Goal: Information Seeking & Learning: Learn about a topic

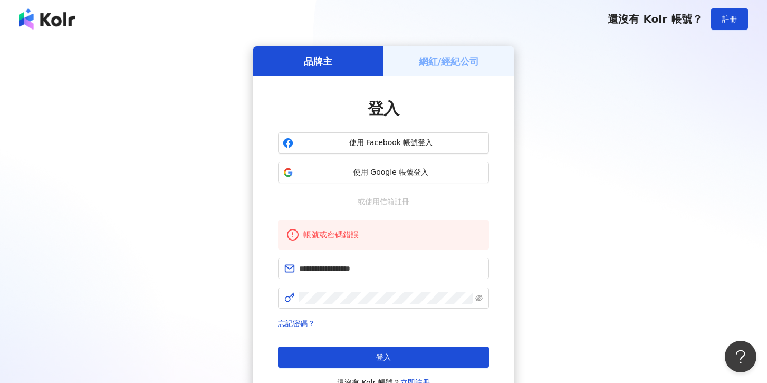
click at [408, 208] on div "**********" at bounding box center [383, 243] width 211 height 291
click at [438, 179] on button "使用 Google 帳號登入" at bounding box center [383, 172] width 211 height 21
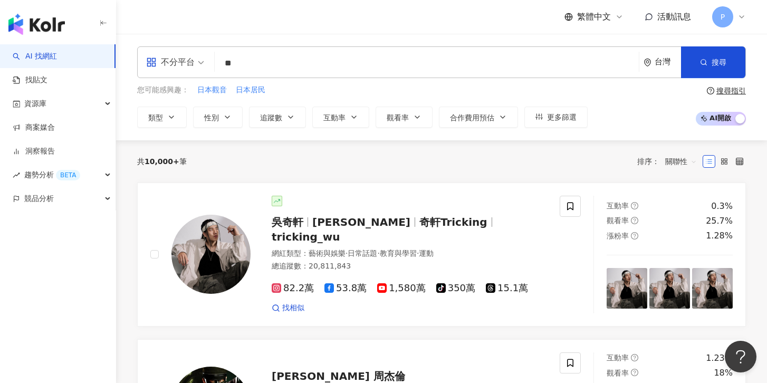
type input "*"
type input "****"
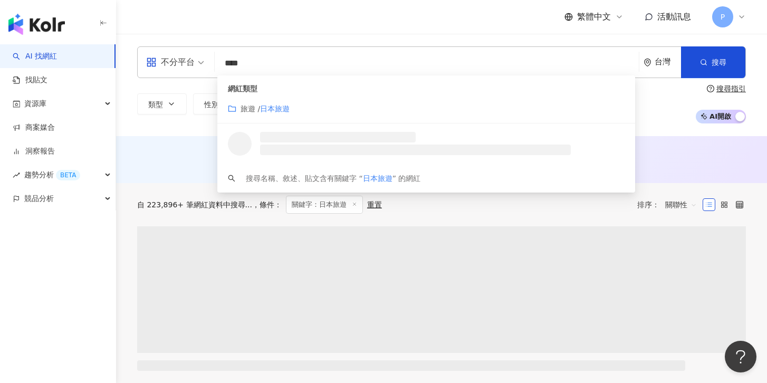
click at [277, 111] on mark "日本旅遊" at bounding box center [275, 108] width 30 height 8
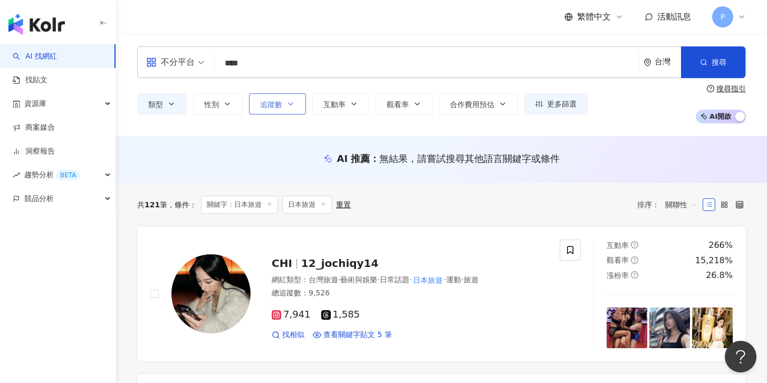
click at [288, 108] on icon "button" at bounding box center [290, 104] width 8 height 8
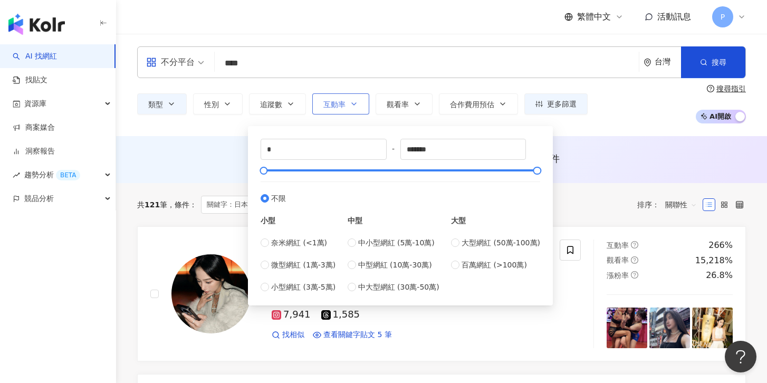
click at [339, 101] on span "互動率" at bounding box center [334, 104] width 22 height 8
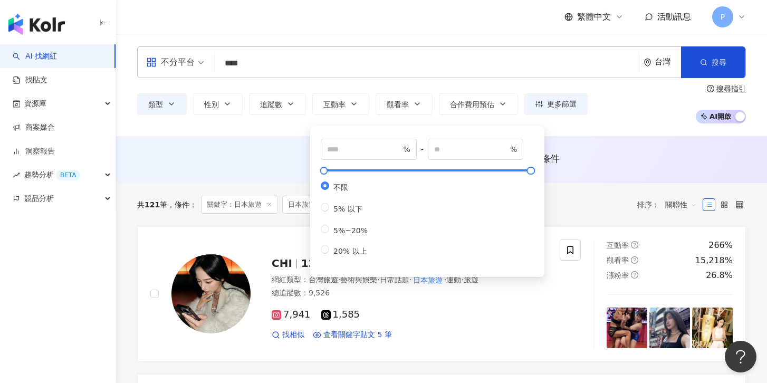
click at [222, 157] on div "AI 推薦 ： 無結果，請嘗試搜尋其他語言關鍵字或條件" at bounding box center [441, 158] width 609 height 13
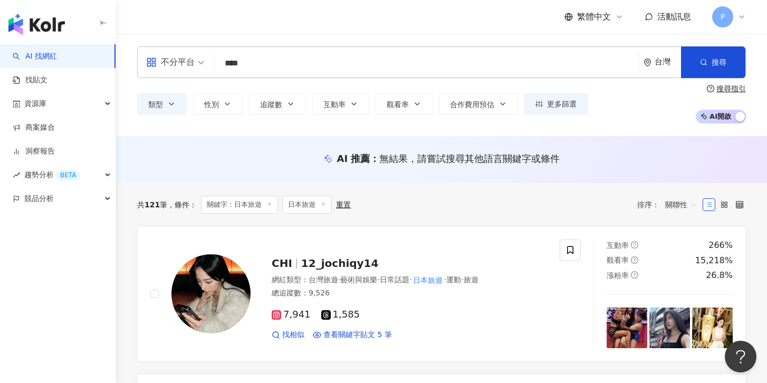
drag, startPoint x: 274, startPoint y: 63, endPoint x: 180, endPoint y: 64, distance: 93.9
click at [182, 63] on div "不分平台 **** 台灣 搜尋 customizedTag 54e93651-4f96-4777-884a-c186d5aae2be 網紅類型 旅遊 / 日本…" at bounding box center [441, 62] width 609 height 32
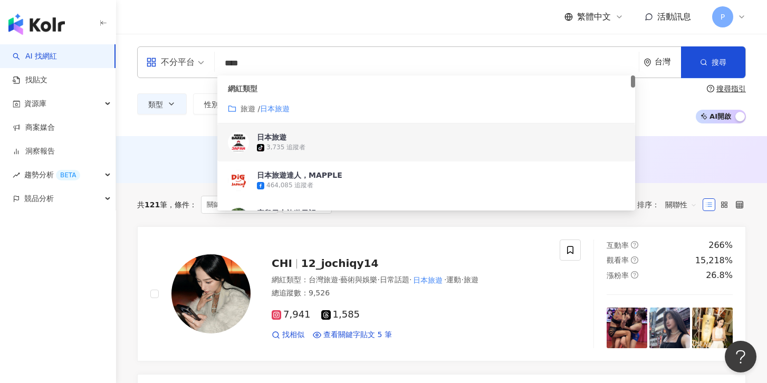
click at [239, 140] on img at bounding box center [238, 142] width 21 height 21
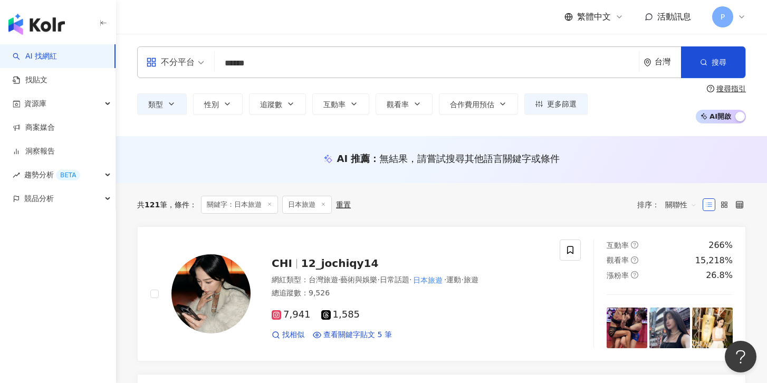
type input "*****"
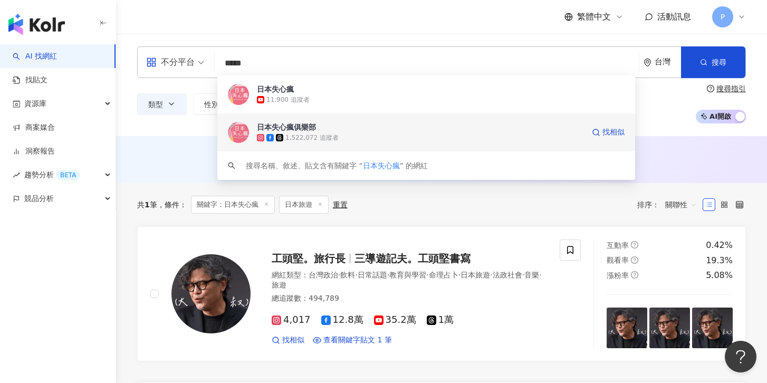
click at [318, 133] on div "1,522,072 追蹤者" at bounding box center [311, 137] width 53 height 9
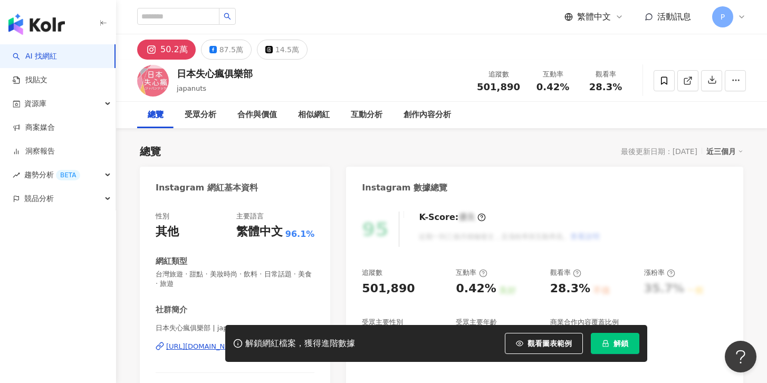
click at [744, 15] on icon at bounding box center [741, 17] width 8 height 8
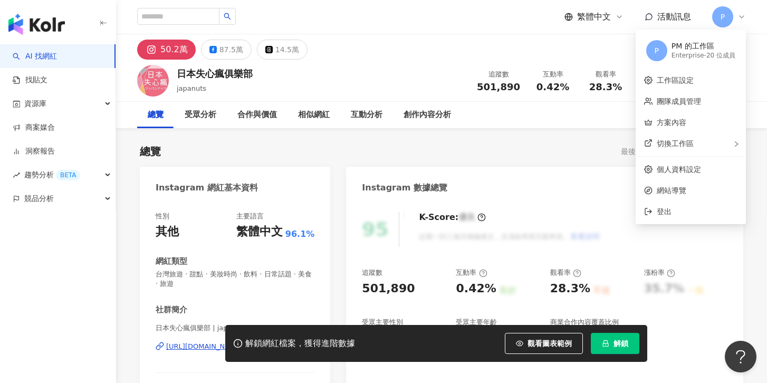
click at [610, 53] on div "50.2萬 87.5萬 14.5萬" at bounding box center [441, 46] width 651 height 25
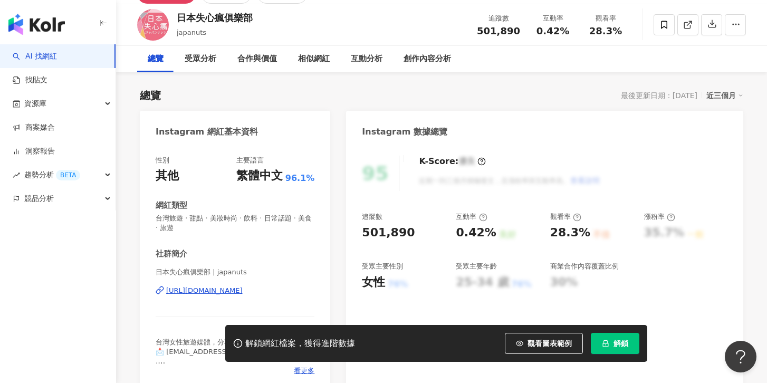
scroll to position [20, 0]
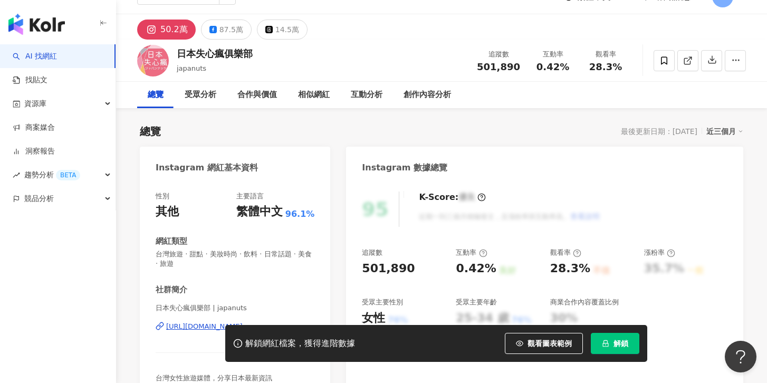
click at [725, 132] on div "近三個月" at bounding box center [724, 131] width 37 height 14
click at [603, 135] on div "總覽 最後更新日期：2025/9/1 近三個月" at bounding box center [441, 131] width 603 height 15
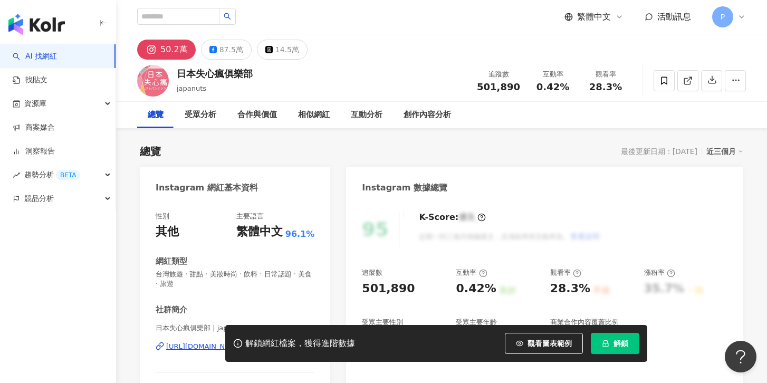
scroll to position [0, 0]
click at [181, 20] on input "search" at bounding box center [178, 16] width 82 height 17
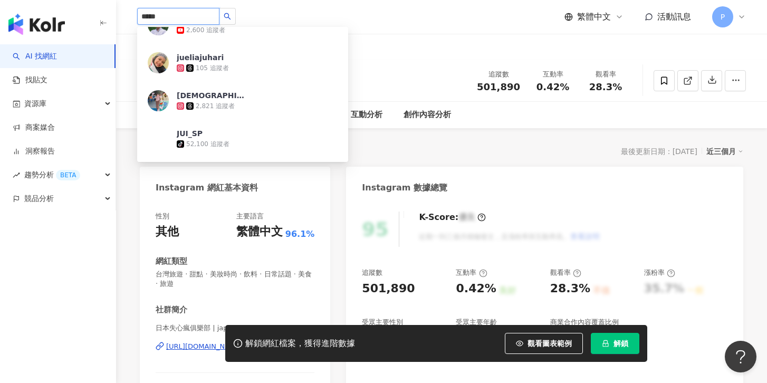
scroll to position [459, 0]
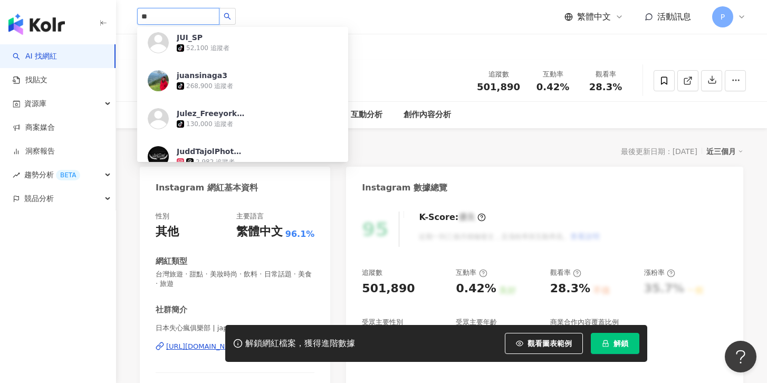
type input "*"
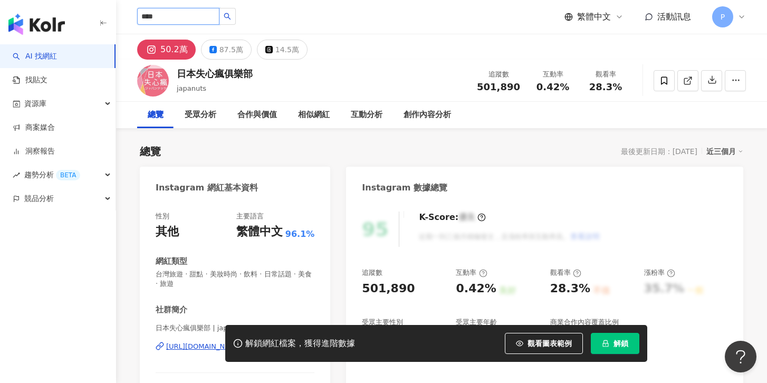
type input "**"
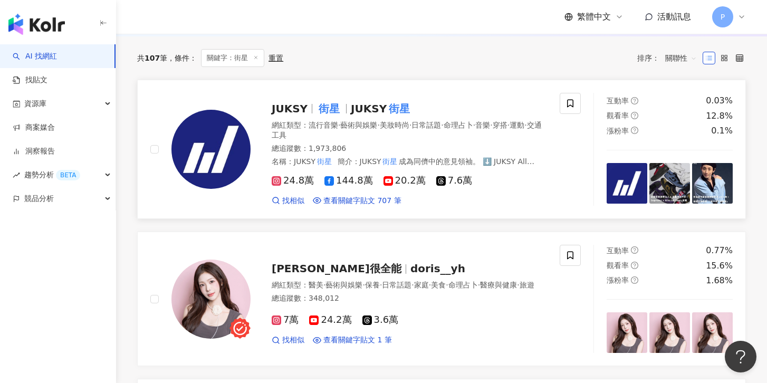
scroll to position [155, 0]
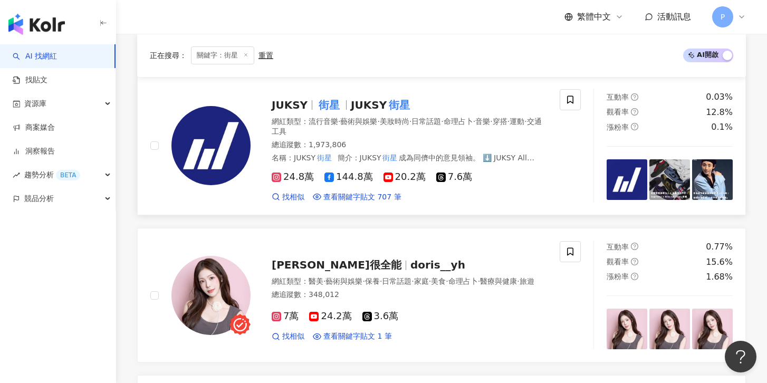
click at [221, 118] on img at bounding box center [210, 145] width 79 height 79
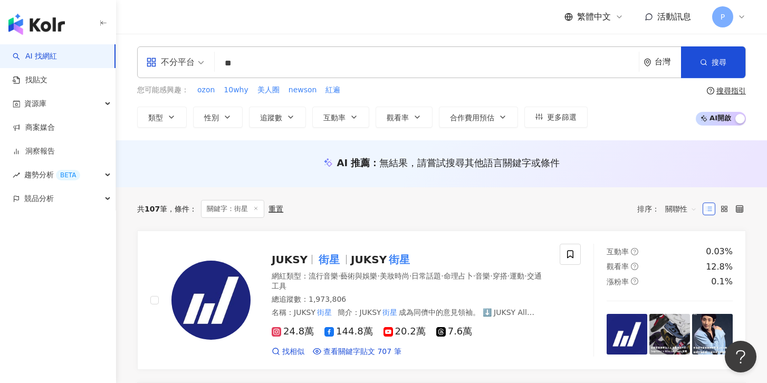
scroll to position [0, 0]
click at [248, 72] on input "**" at bounding box center [427, 63] width 416 height 20
type input "*"
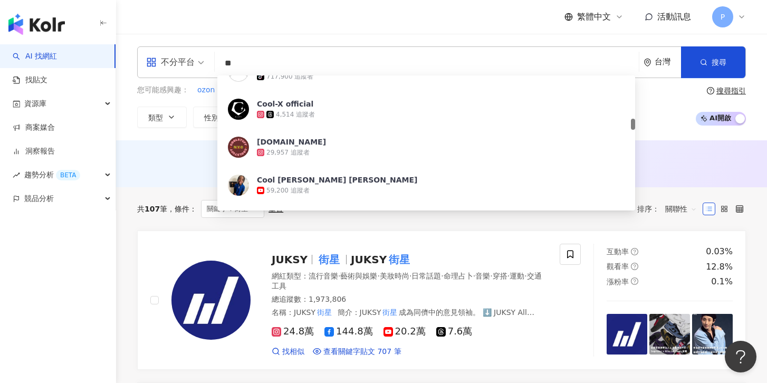
type input "*"
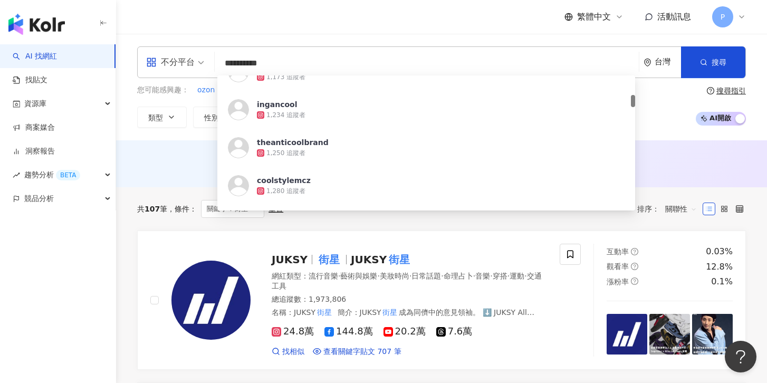
scroll to position [215, 0]
click at [243, 66] on input "**********" at bounding box center [427, 63] width 416 height 20
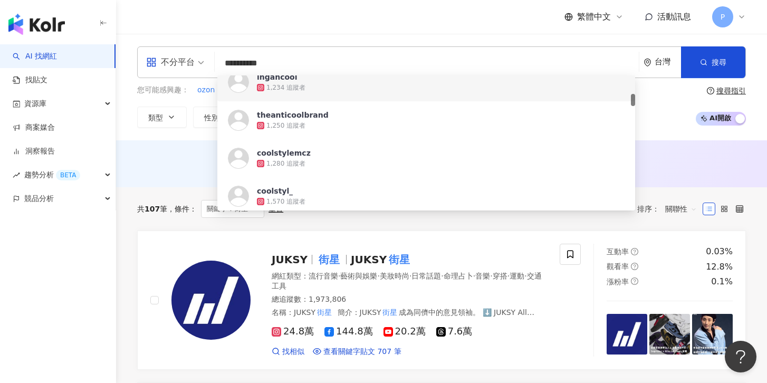
drag, startPoint x: 263, startPoint y: 64, endPoint x: 177, endPoint y: 63, distance: 86.5
click at [177, 63] on div "**********" at bounding box center [441, 62] width 609 height 32
paste input "**********"
type input "**********"
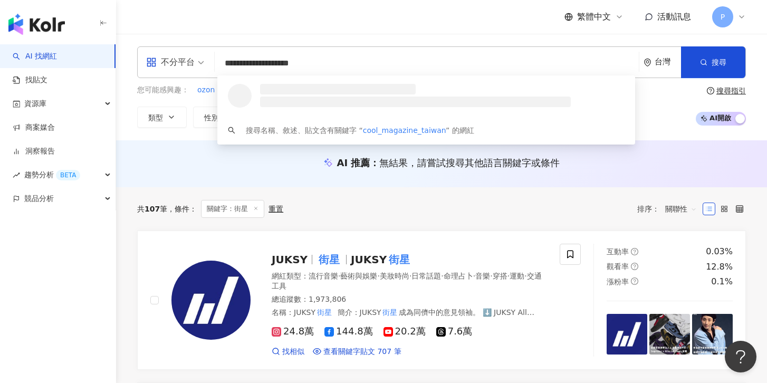
scroll to position [0, 0]
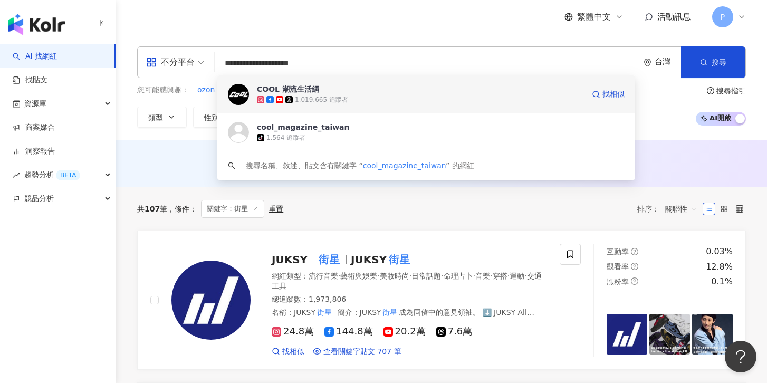
click at [236, 100] on img at bounding box center [238, 94] width 21 height 21
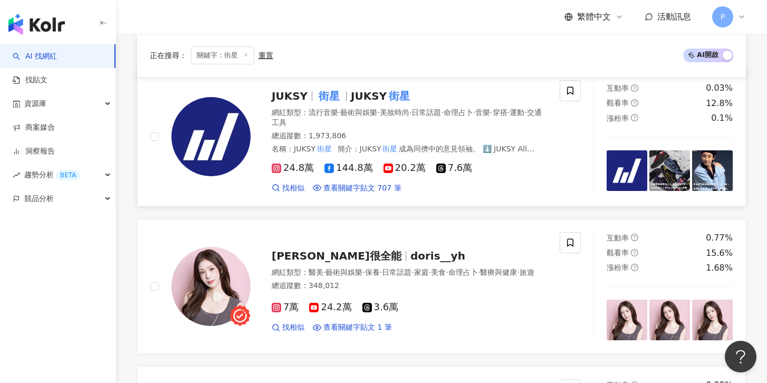
scroll to position [176, 0]
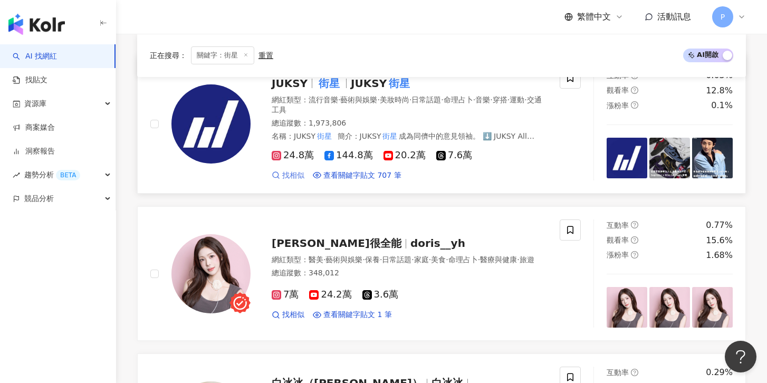
click at [291, 171] on span "找相似" at bounding box center [293, 175] width 22 height 11
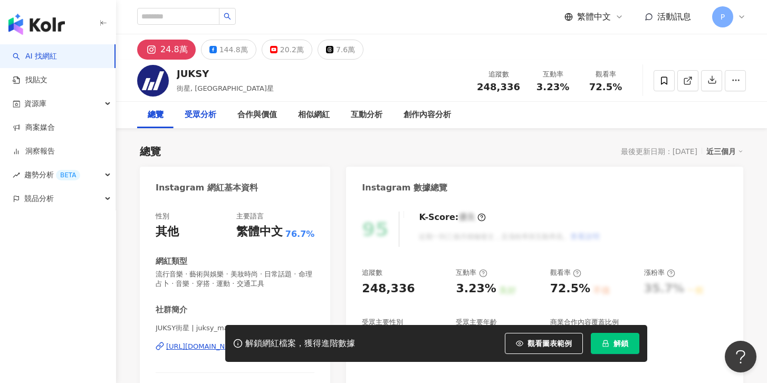
click at [199, 116] on div "受眾分析" at bounding box center [201, 115] width 32 height 13
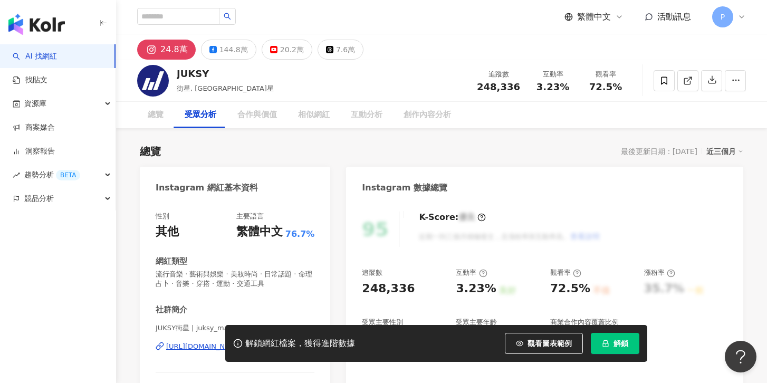
scroll to position [908, 0]
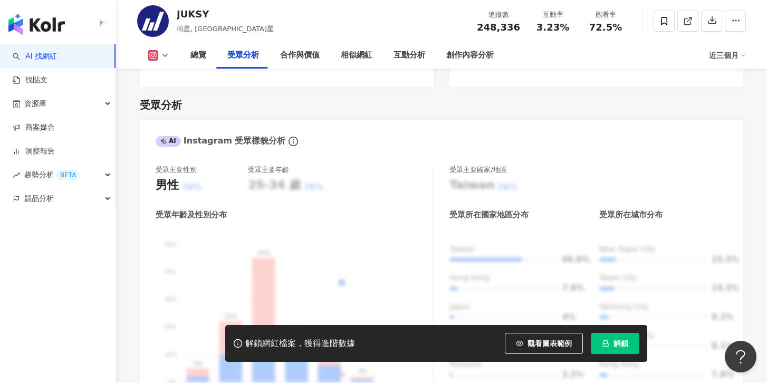
click at [249, 56] on div "受眾分析" at bounding box center [243, 55] width 32 height 13
click at [298, 57] on div "合作與價值" at bounding box center [300, 55] width 40 height 13
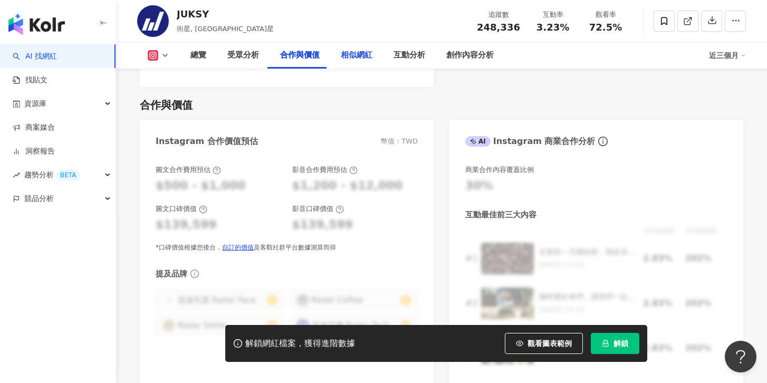
click at [353, 54] on div "相似網紅" at bounding box center [357, 55] width 32 height 13
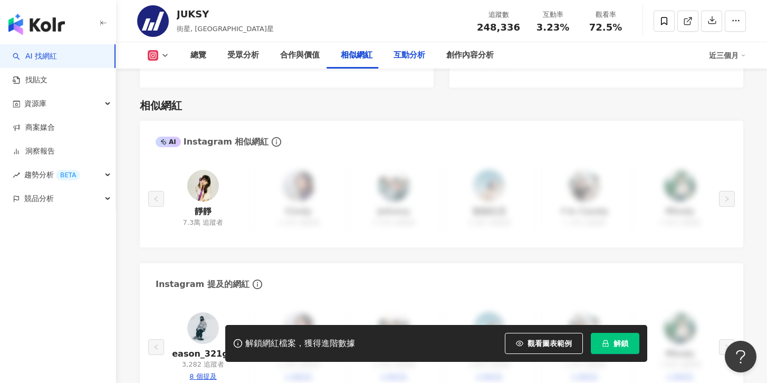
click at [401, 54] on div "互動分析" at bounding box center [409, 55] width 32 height 13
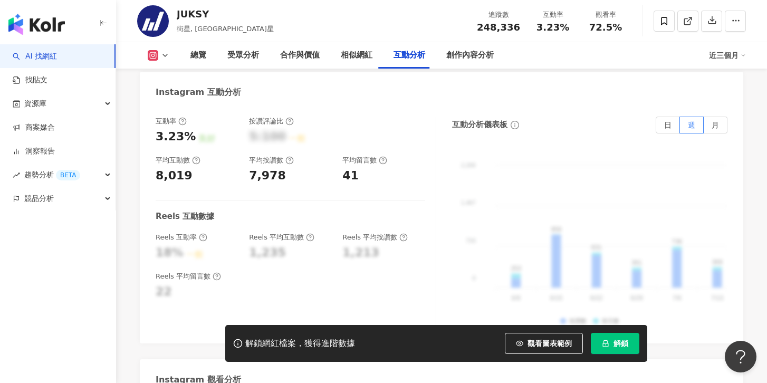
scroll to position [1763, 0]
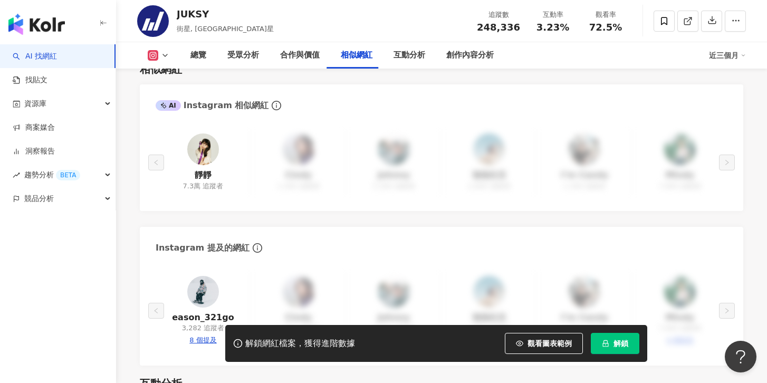
click at [101, 1] on div "button" at bounding box center [58, 22] width 116 height 44
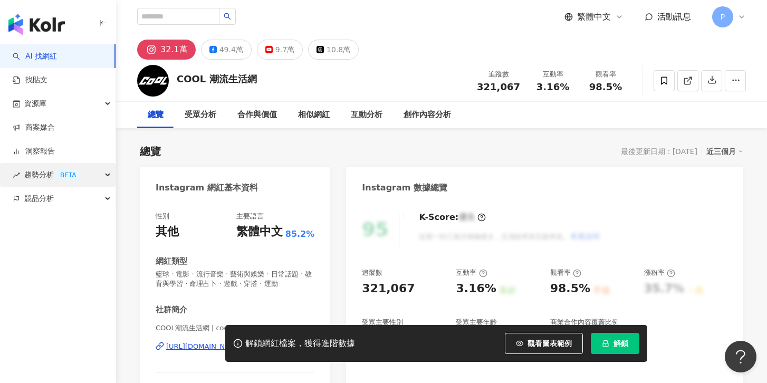
click at [101, 176] on div "趨勢分析 BETA" at bounding box center [57, 175] width 115 height 24
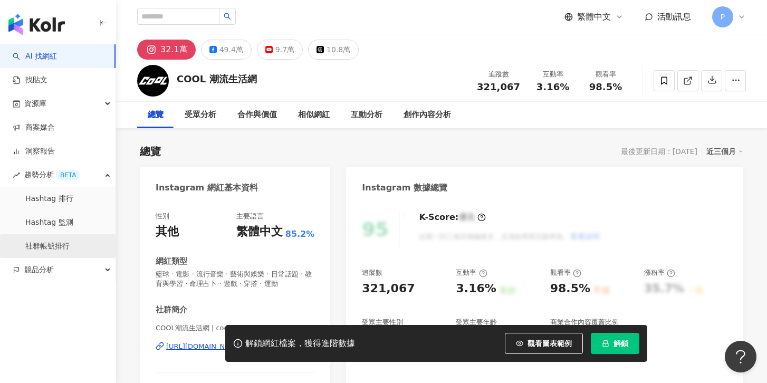
click at [55, 249] on link "社群帳號排行" at bounding box center [47, 246] width 44 height 11
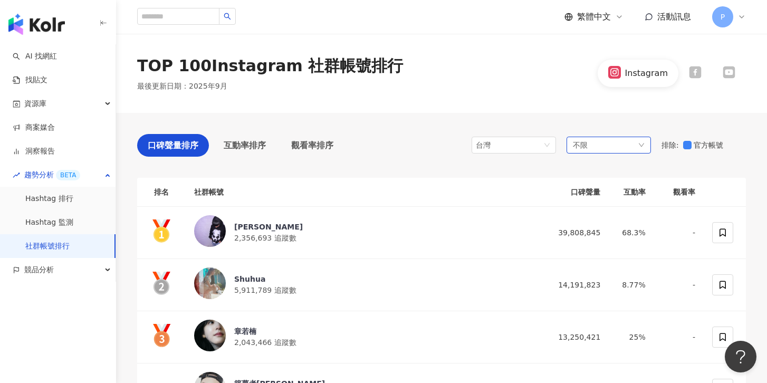
click at [613, 151] on div "不限" at bounding box center [608, 145] width 84 height 17
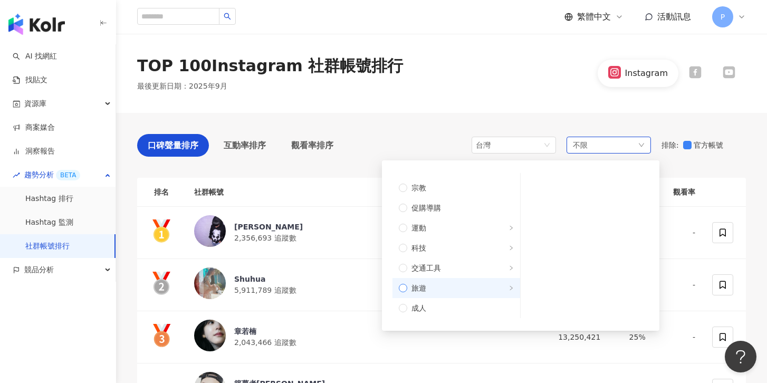
scroll to position [356, 0]
click at [505, 288] on span "旅遊" at bounding box center [460, 288] width 107 height 12
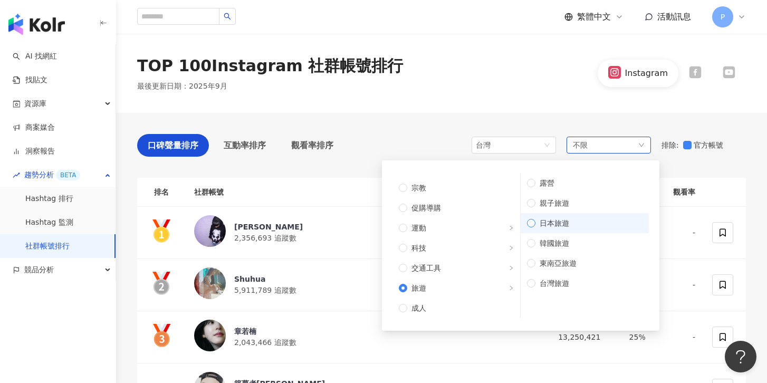
click at [536, 220] on span "日本旅遊" at bounding box center [588, 223] width 107 height 12
click at [532, 225] on span at bounding box center [531, 223] width 8 height 8
click at [453, 147] on div "口碑聲量排序 互動率排序 觀看率排序 台灣 不限 不限 藝術與娛樂 美妝時尚 氣候和環境 日常話題 教育與學習 家庭 財經 美食 命理占卜 遊戲 法政社會 生…" at bounding box center [441, 148] width 609 height 28
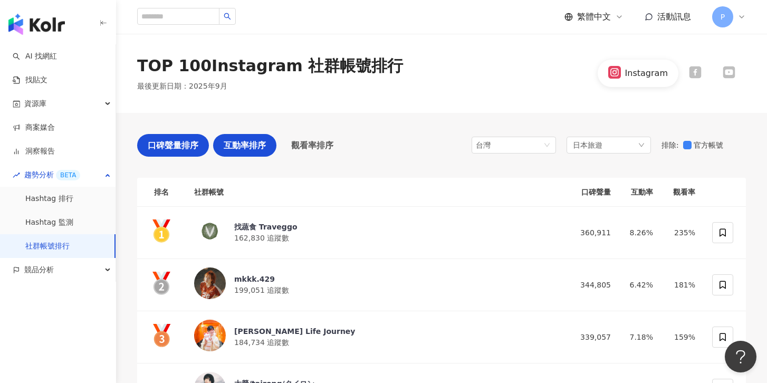
click at [241, 141] on span "互動率排序" at bounding box center [245, 145] width 42 height 13
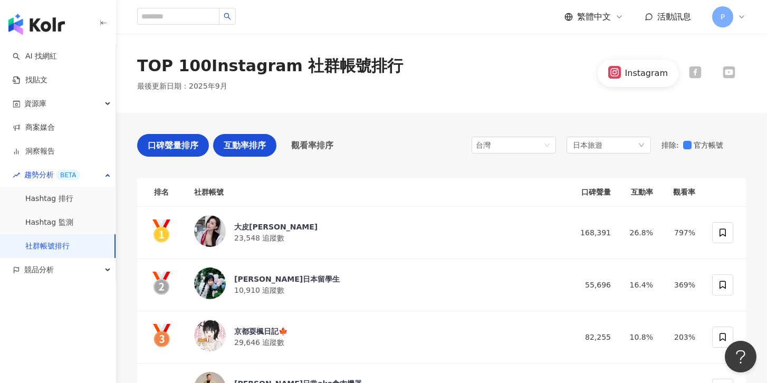
click at [173, 141] on span "口碑聲量排序" at bounding box center [173, 145] width 51 height 13
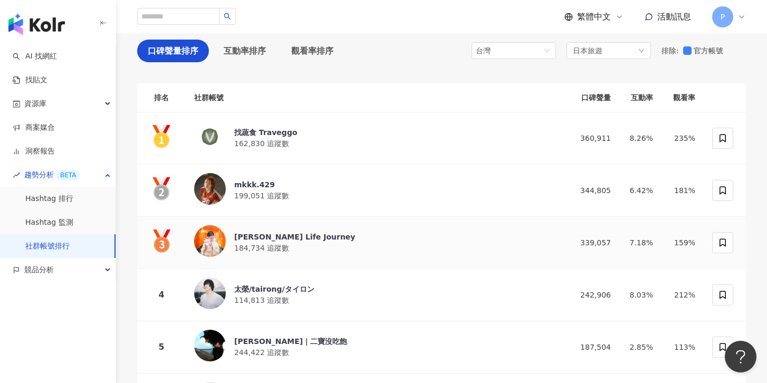
scroll to position [95, 0]
click at [597, 97] on th "口碑聲量" at bounding box center [587, 97] width 63 height 29
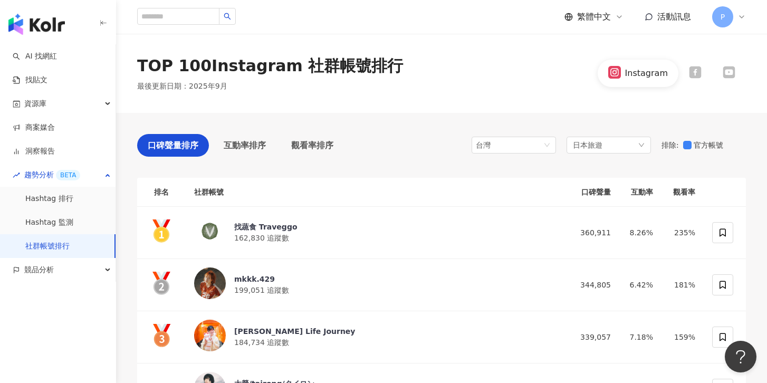
scroll to position [0, 0]
click at [604, 190] on th "口碑聲量" at bounding box center [587, 192] width 63 height 29
click at [206, 191] on th "社群帳號" at bounding box center [371, 192] width 370 height 29
click at [238, 149] on span "互動率排序" at bounding box center [245, 145] width 42 height 13
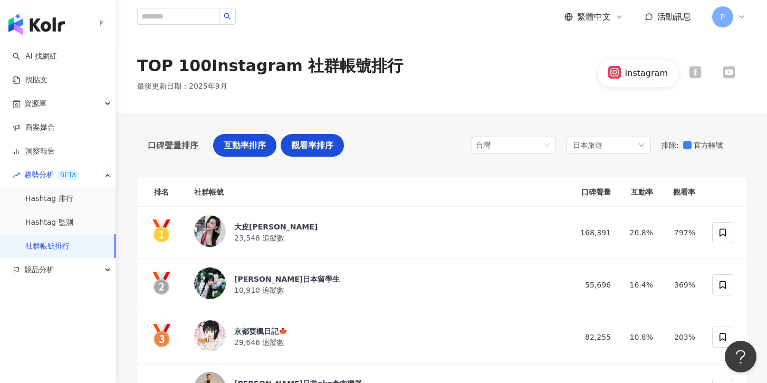
click at [315, 146] on span "觀看率排序" at bounding box center [312, 145] width 42 height 13
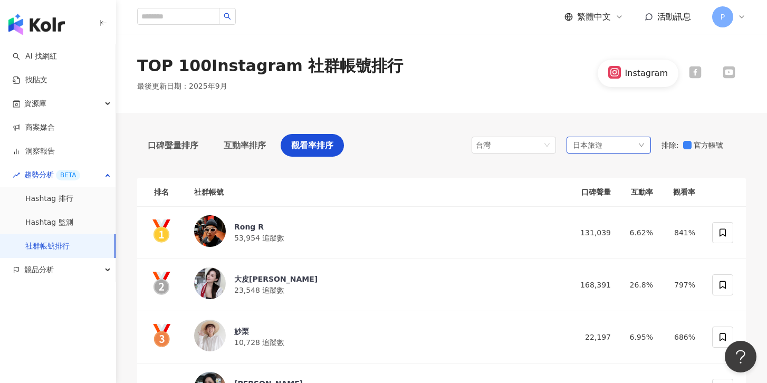
click at [595, 147] on span "日本旅遊" at bounding box center [588, 145] width 30 height 12
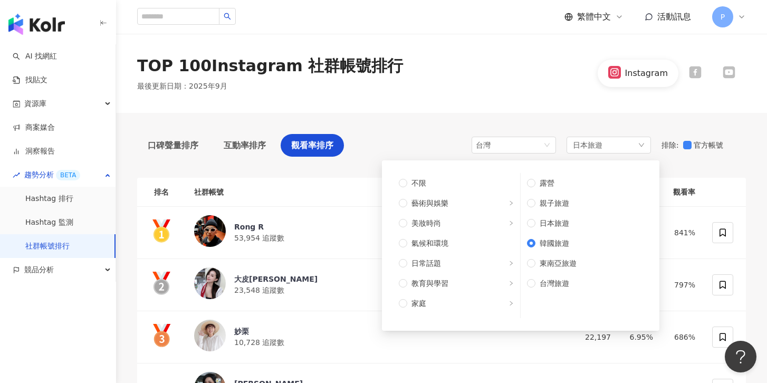
click at [447, 147] on div "口碑聲量排序 互動率排序 觀看率排序 台灣 日本旅遊 不限 藝術與娛樂 美妝時尚 氣候和環境 日常話題 教育與學習 家庭 財經 美食 命理占卜 遊戲 法政社會…" at bounding box center [441, 148] width 609 height 28
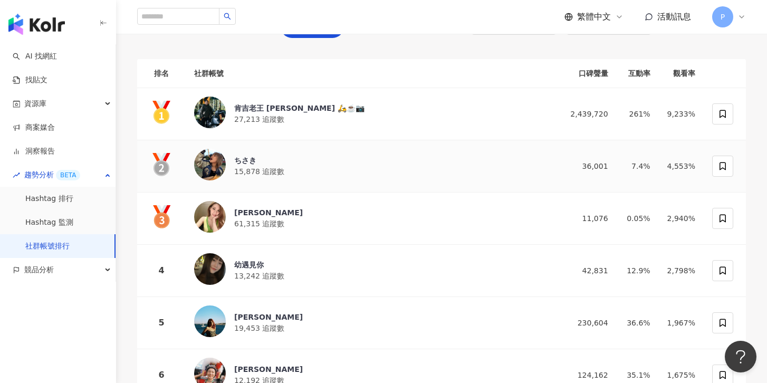
scroll to position [33, 0]
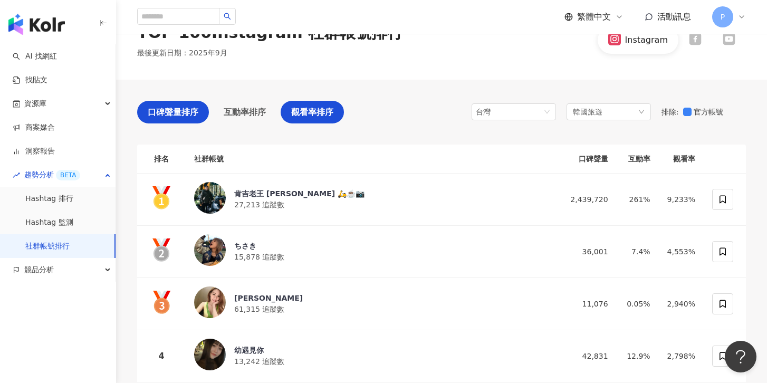
click at [177, 103] on div "口碑聲量排序" at bounding box center [173, 112] width 72 height 23
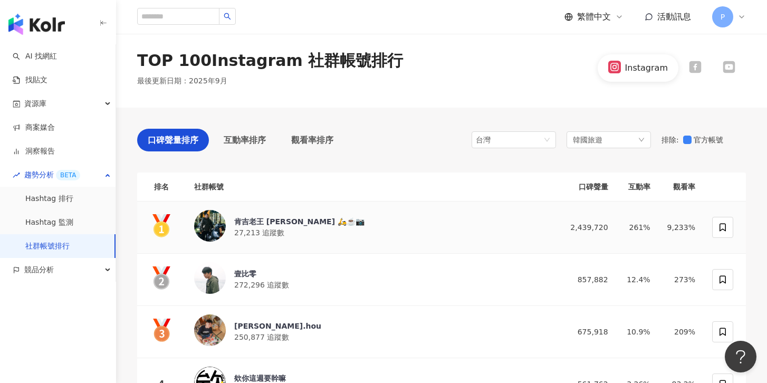
scroll to position [6, 0]
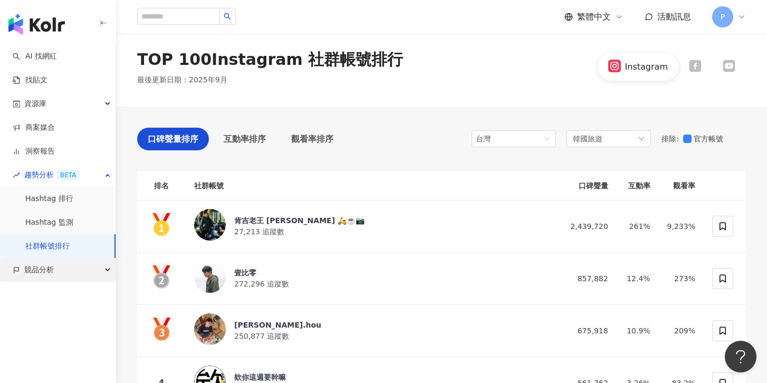
click at [61, 274] on div "競品分析" at bounding box center [57, 270] width 115 height 24
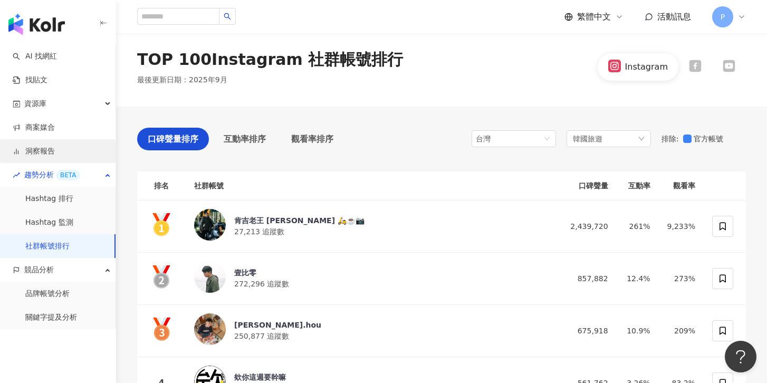
click at [48, 149] on link "洞察報告" at bounding box center [34, 151] width 42 height 11
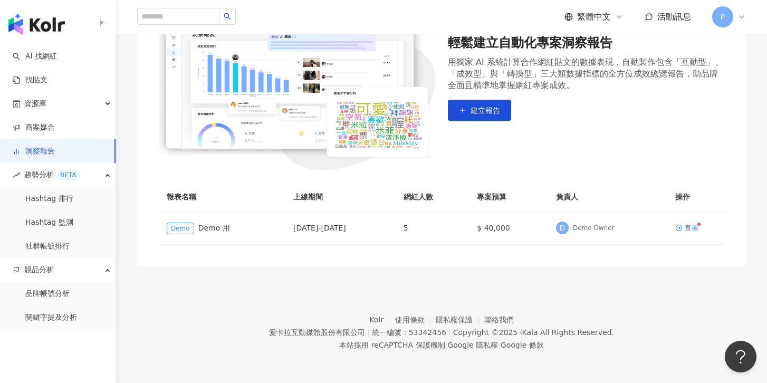
scroll to position [155, 0]
click at [50, 129] on link "商案媒合" at bounding box center [34, 127] width 42 height 11
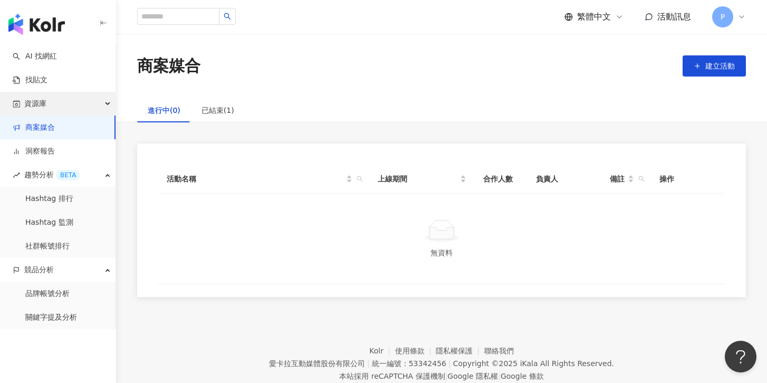
click at [80, 105] on div "資源庫" at bounding box center [57, 104] width 115 height 24
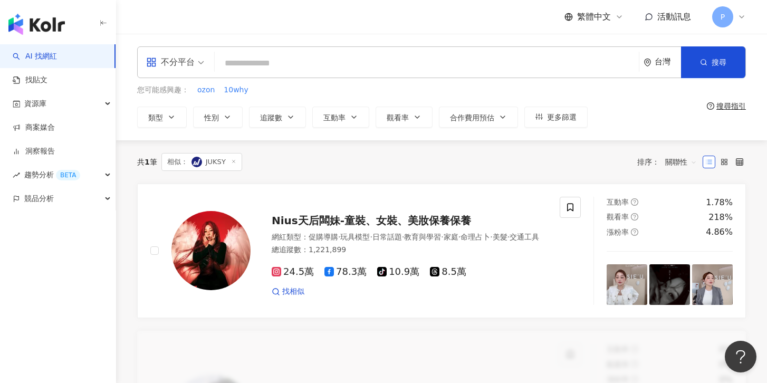
click at [235, 161] on icon at bounding box center [233, 161] width 5 height 5
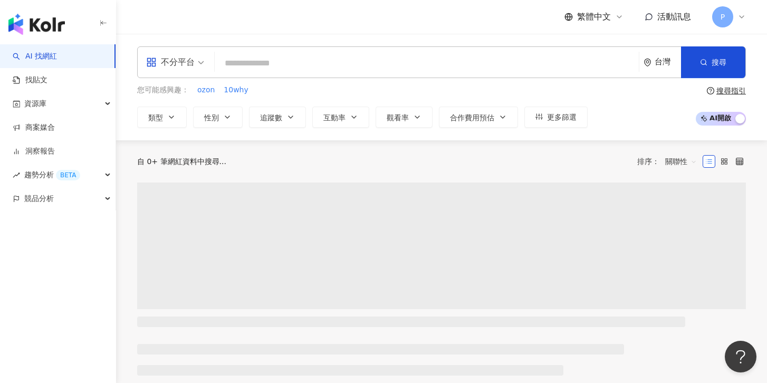
click at [269, 64] on input "search" at bounding box center [427, 63] width 416 height 20
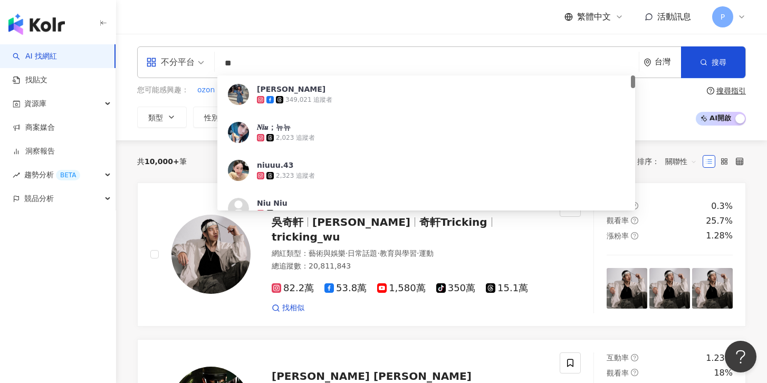
type input "*"
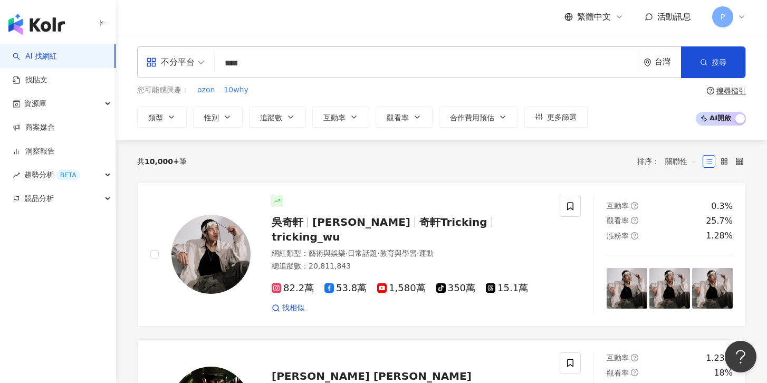
type input "***"
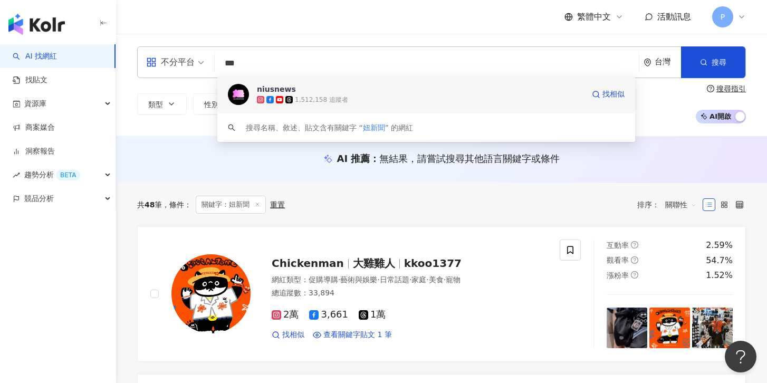
click at [242, 91] on img at bounding box center [238, 94] width 21 height 21
